Goal: Check status: Check status

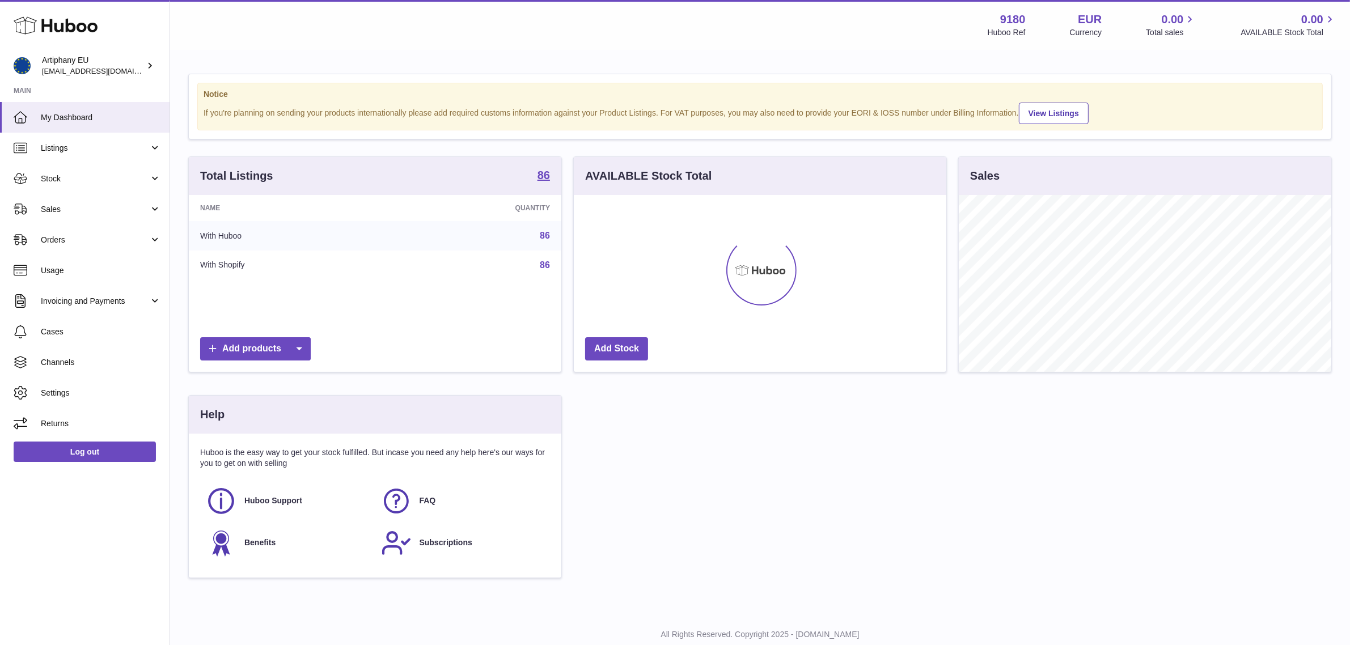
scroll to position [176, 373]
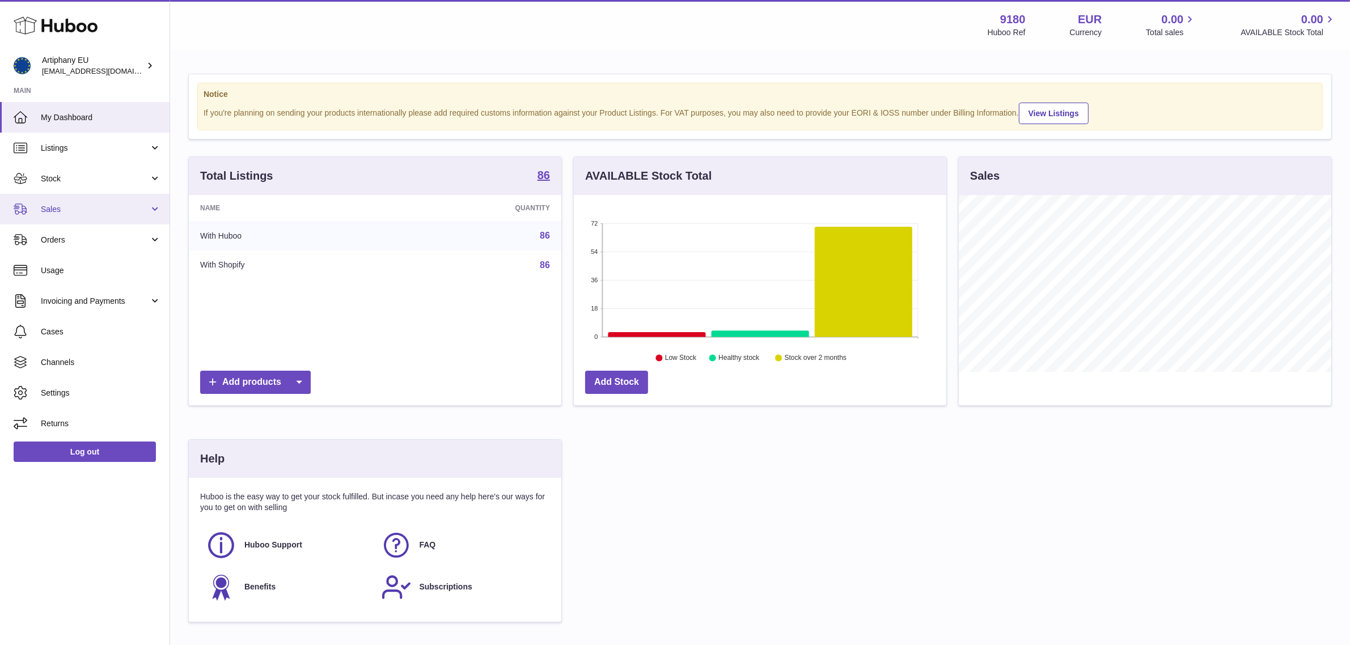
click at [122, 218] on link "Sales" at bounding box center [85, 209] width 170 height 31
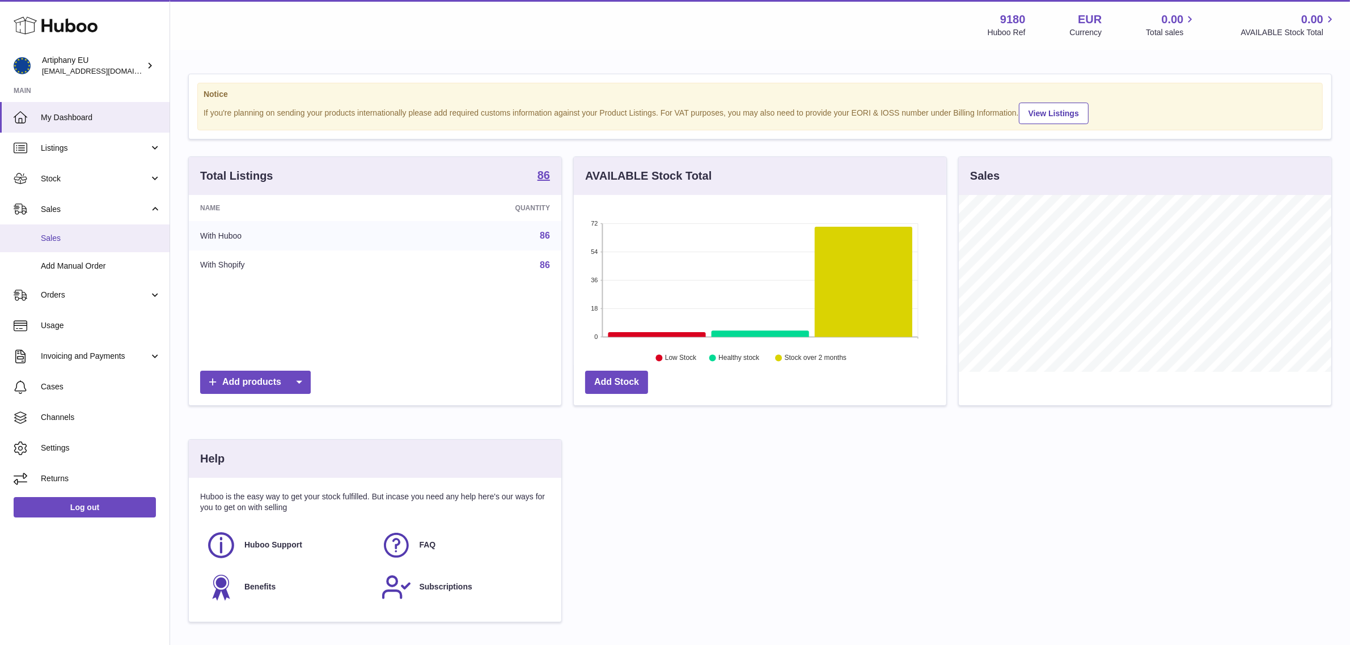
click at [106, 227] on link "Sales" at bounding box center [85, 239] width 170 height 28
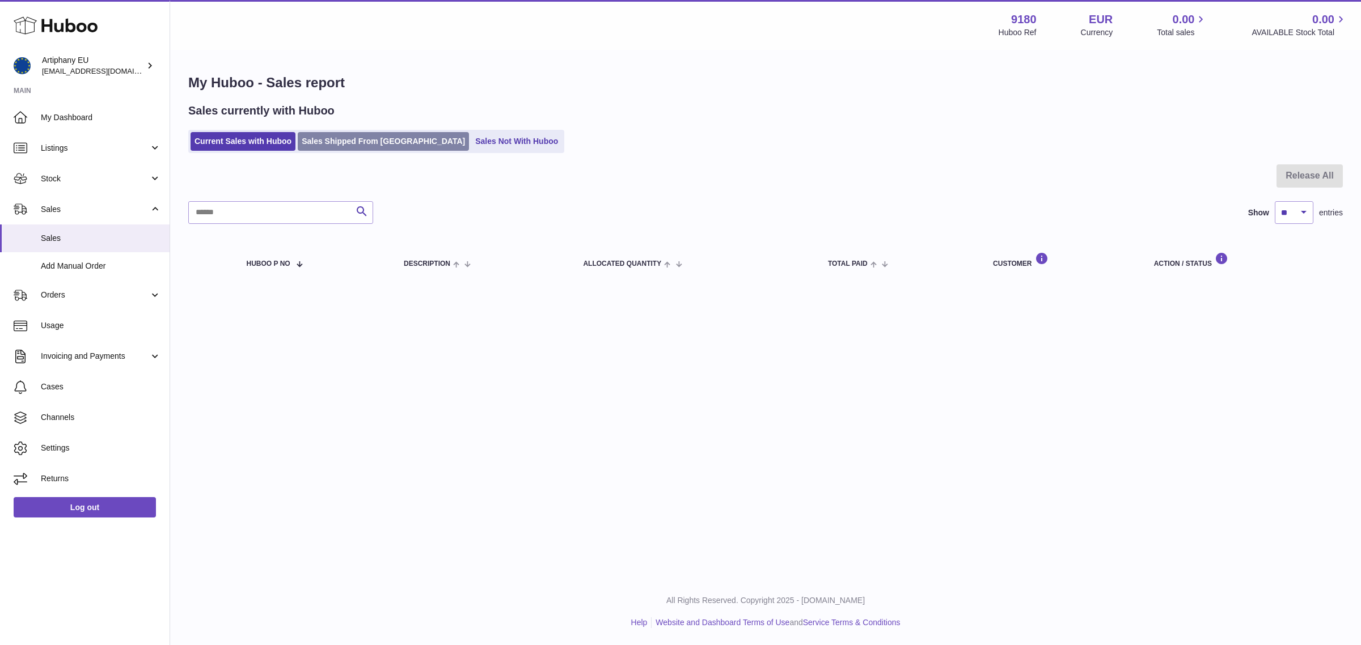
click at [393, 139] on link "Sales Shipped From Huboo" at bounding box center [383, 141] width 171 height 19
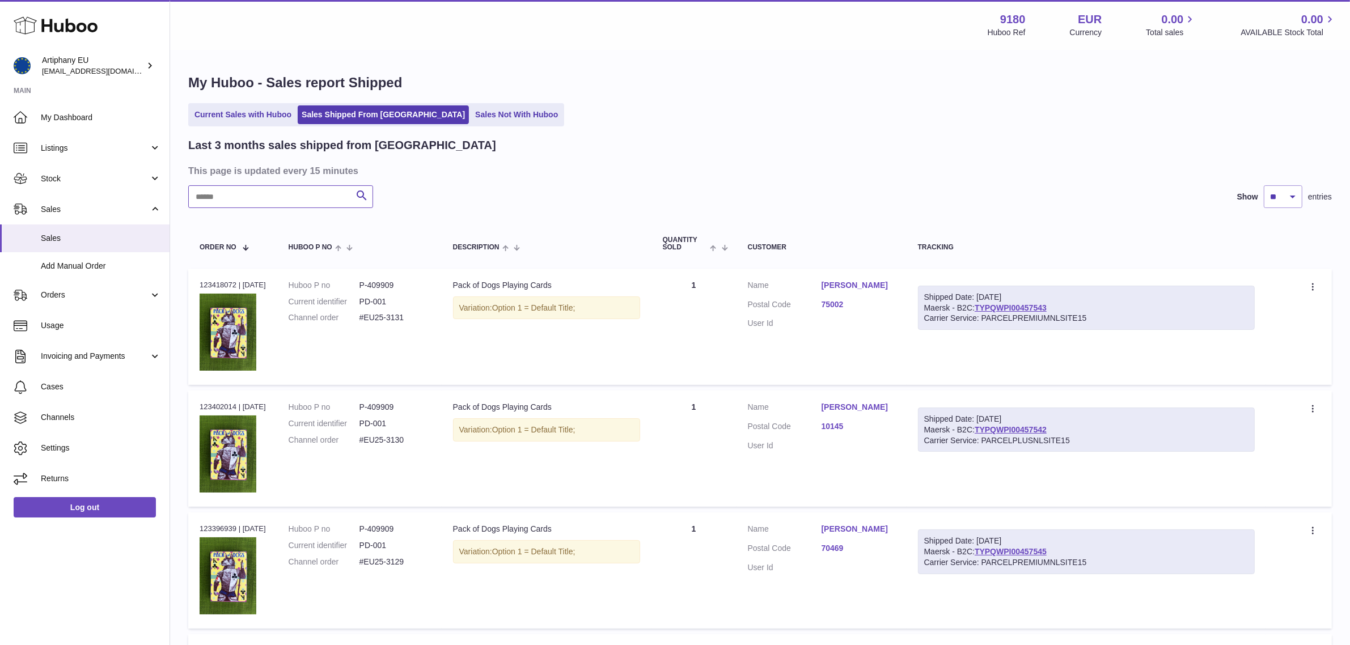
click at [307, 188] on input "text" at bounding box center [280, 196] width 185 height 23
paste input "**********"
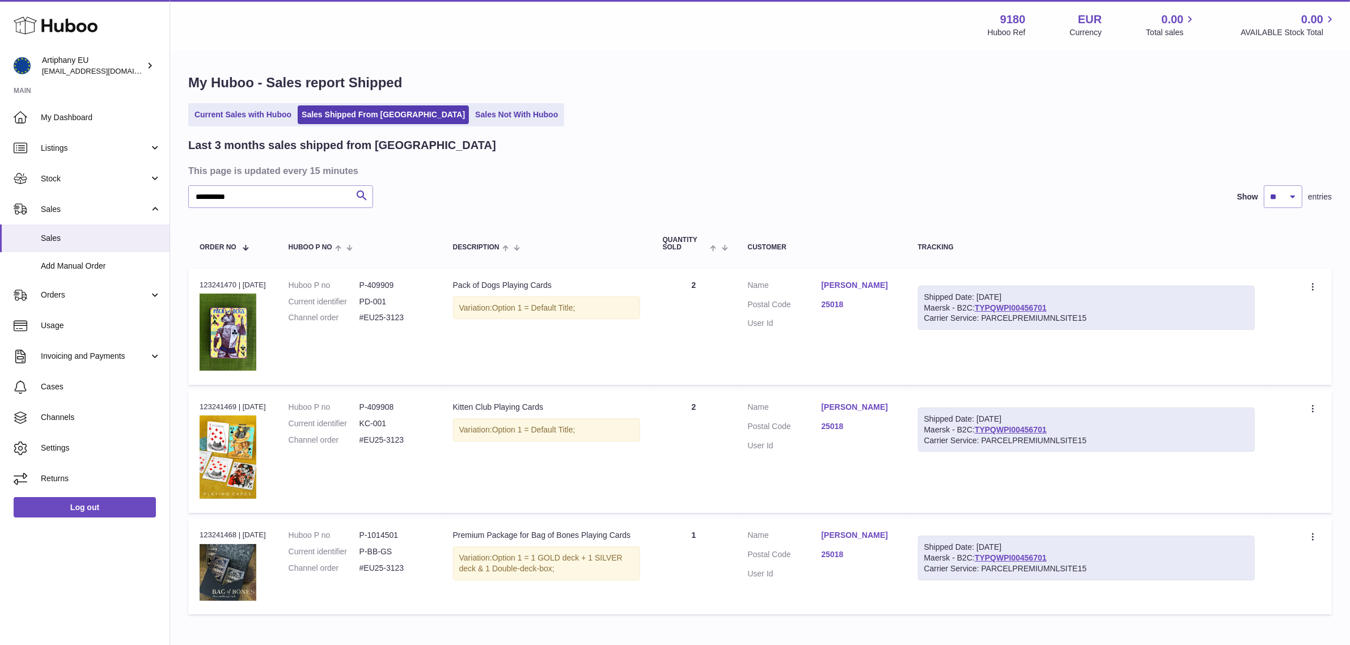
click at [844, 306] on link "25018" at bounding box center [859, 304] width 74 height 11
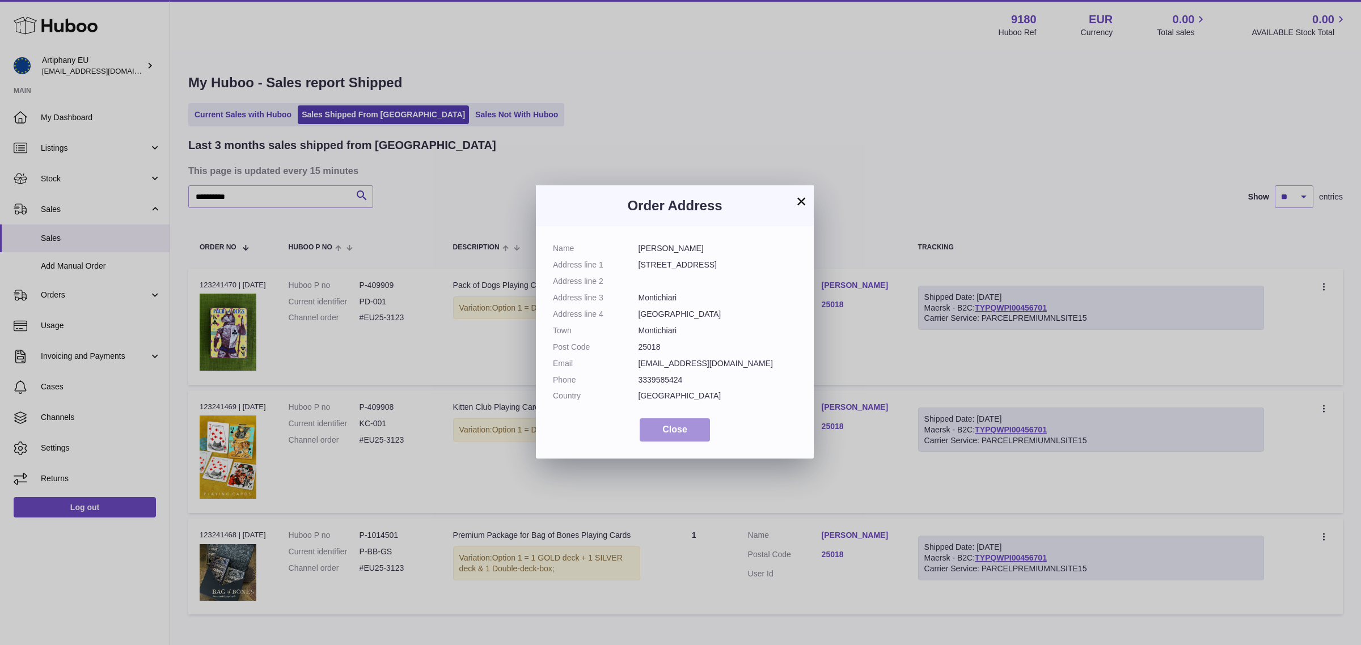
click at [695, 431] on button "Close" at bounding box center [675, 430] width 70 height 23
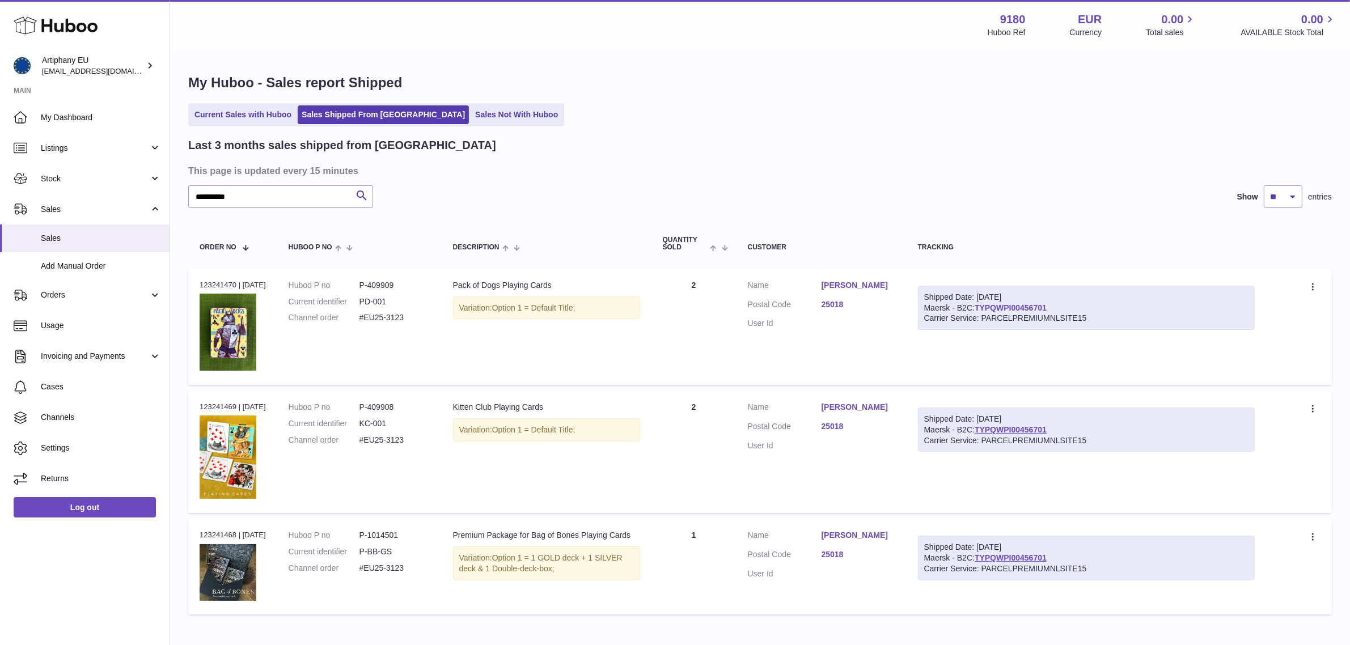
click at [1042, 312] on link "TYPQWPI00456701" at bounding box center [1011, 307] width 72 height 9
drag, startPoint x: 410, startPoint y: 318, endPoint x: 363, endPoint y: 318, distance: 47.1
click at [363, 318] on dl "Huboo P no P-409909 Current identifier PD-001 Channel order #EU25-3123" at bounding box center [360, 304] width 142 height 49
copy dl "#EU25-3123"
drag, startPoint x: 259, startPoint y: 188, endPoint x: 202, endPoint y: 196, distance: 57.8
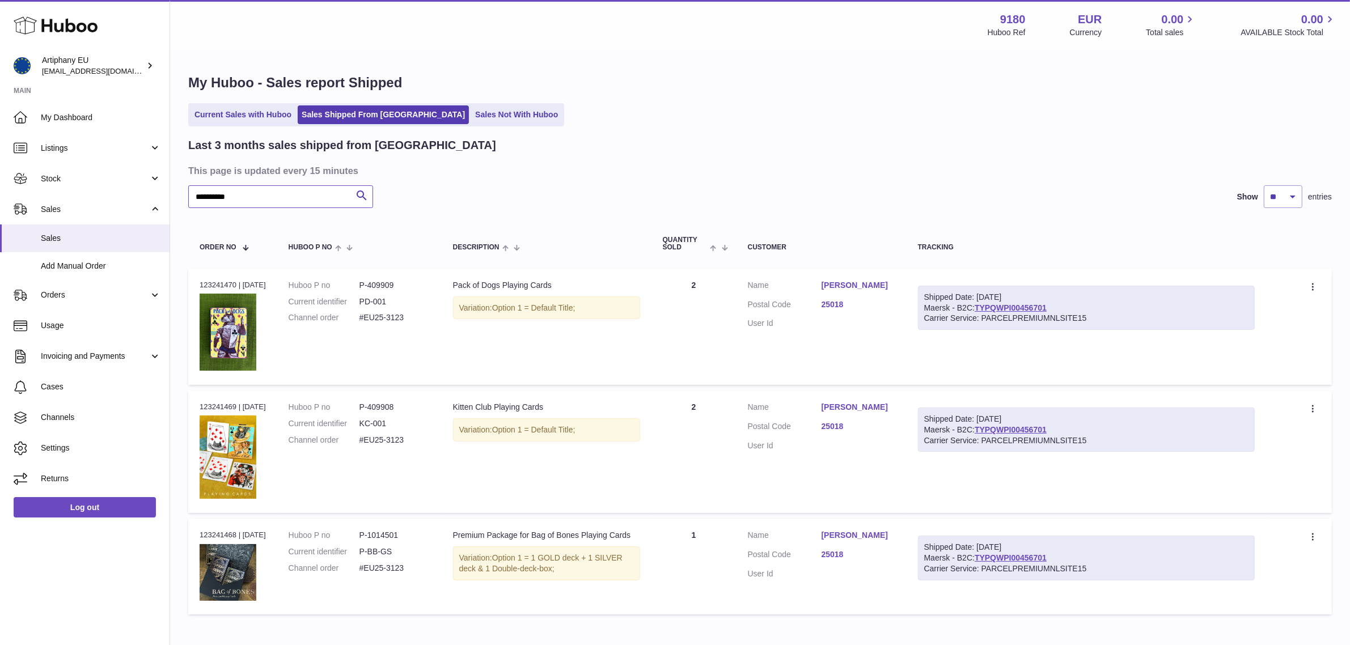
click at [202, 196] on input "**********" at bounding box center [280, 196] width 185 height 23
type input "*"
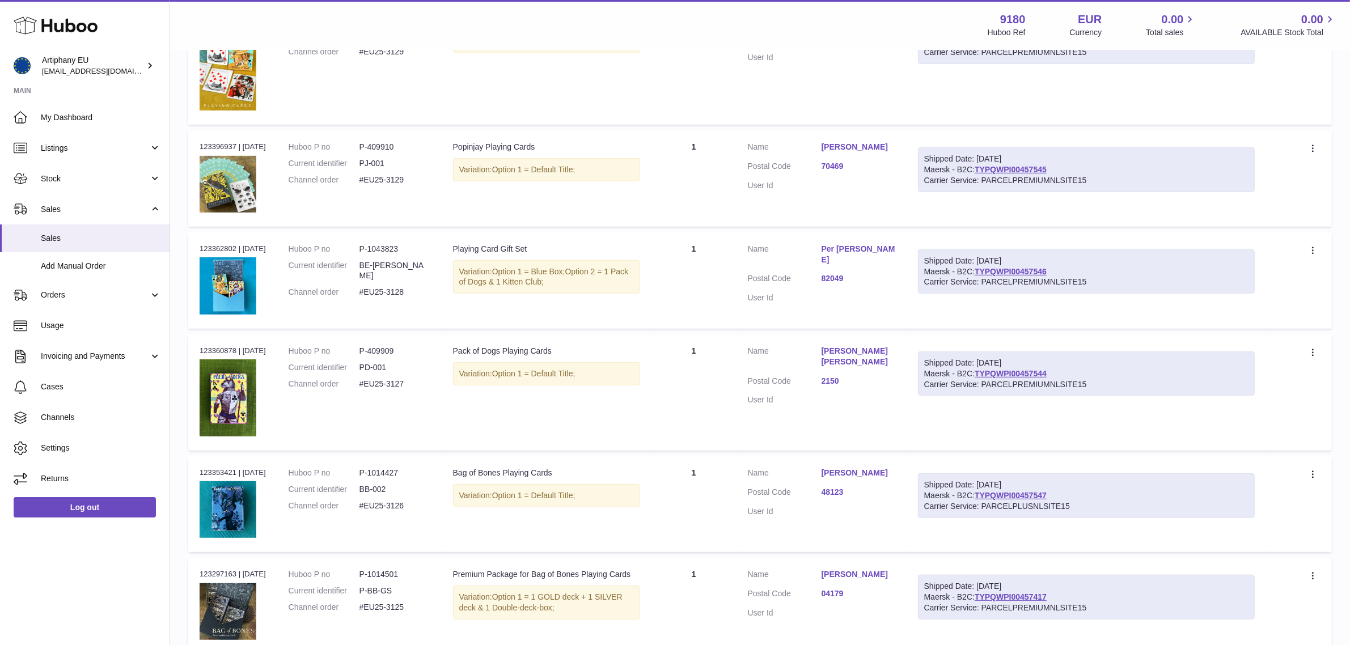
scroll to position [780, 0]
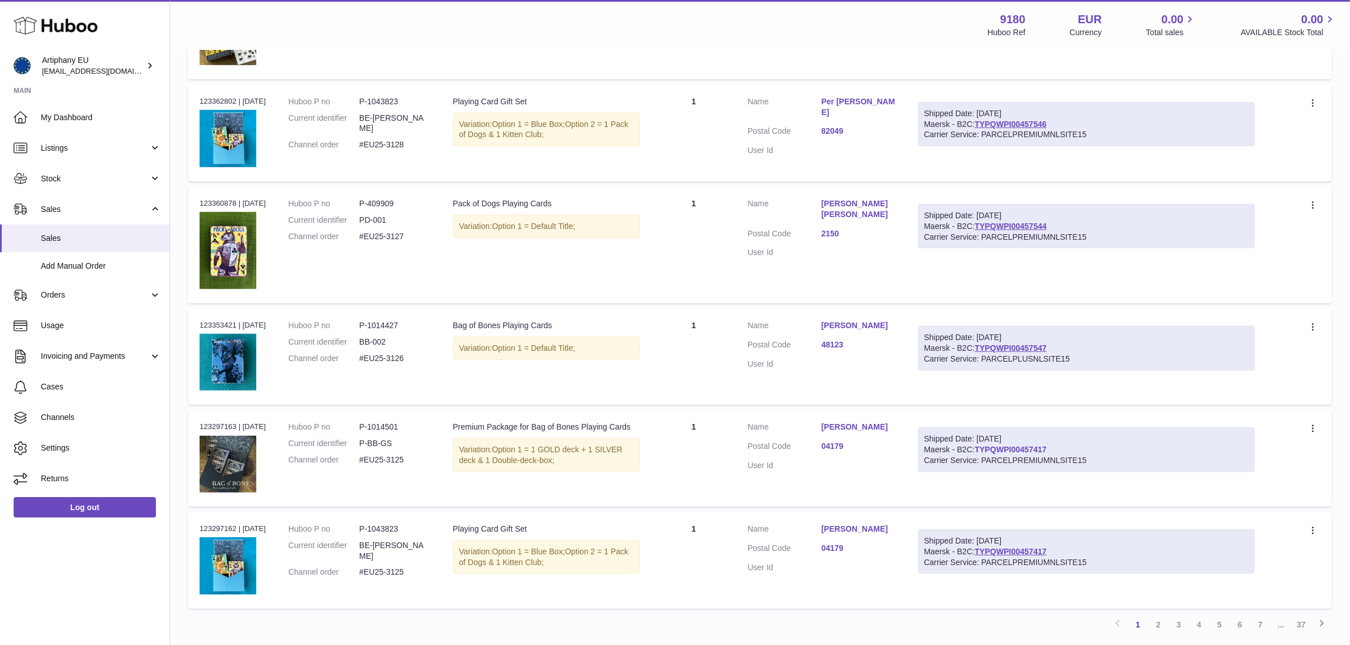
click at [1025, 449] on link "TYPQWPI00457417" at bounding box center [1011, 449] width 72 height 9
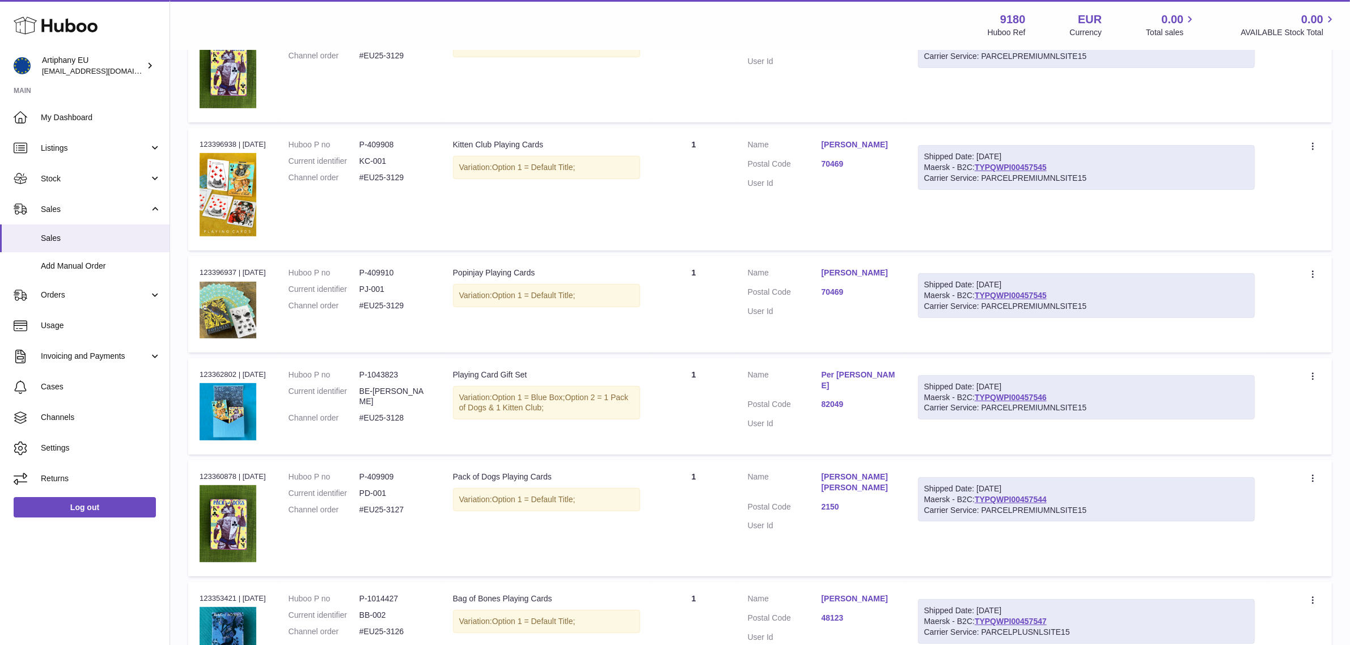
scroll to position [496, 0]
